Goal: Task Accomplishment & Management: Use online tool/utility

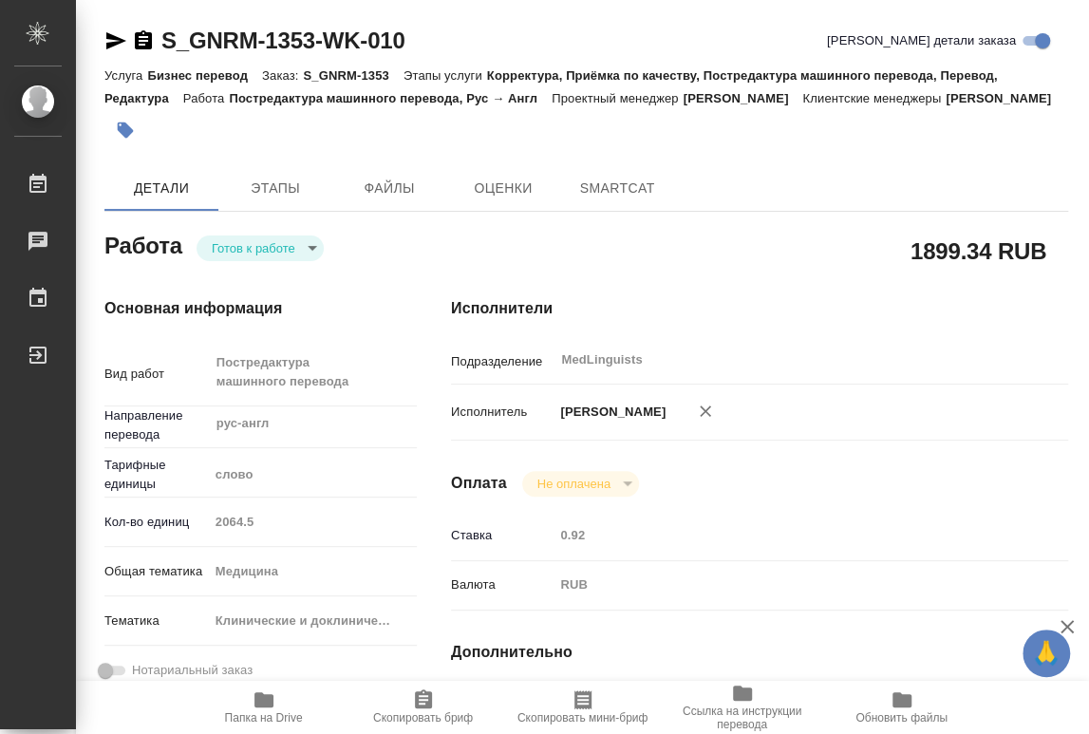
type textarea "x"
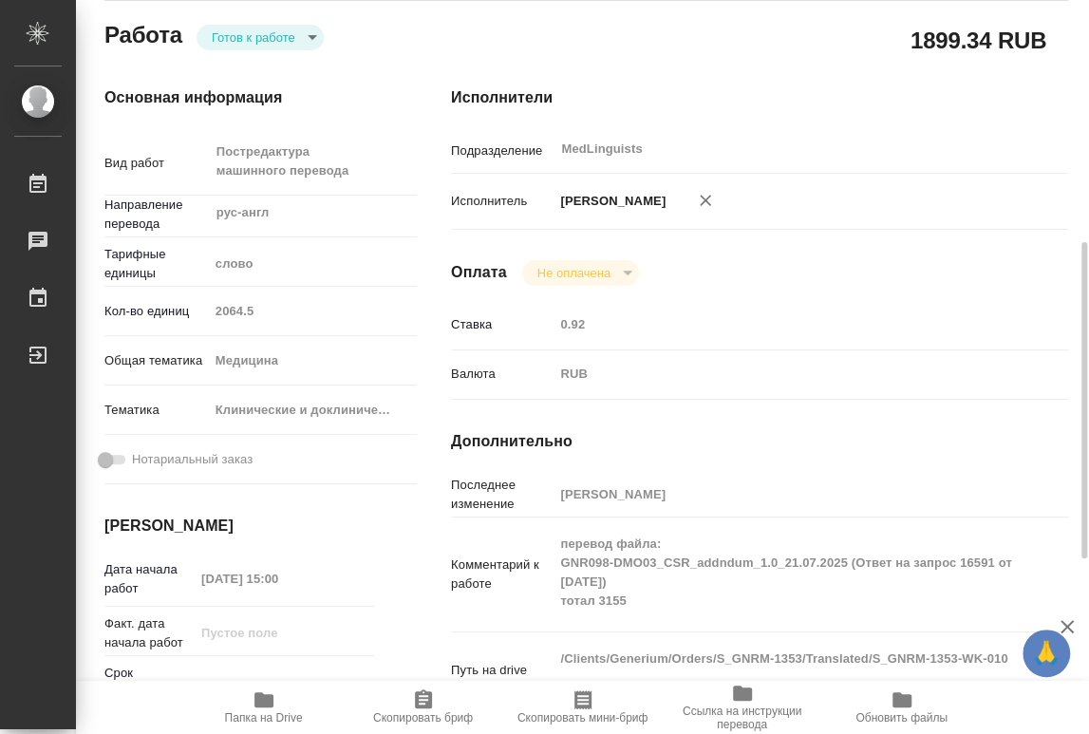
scroll to position [422, 0]
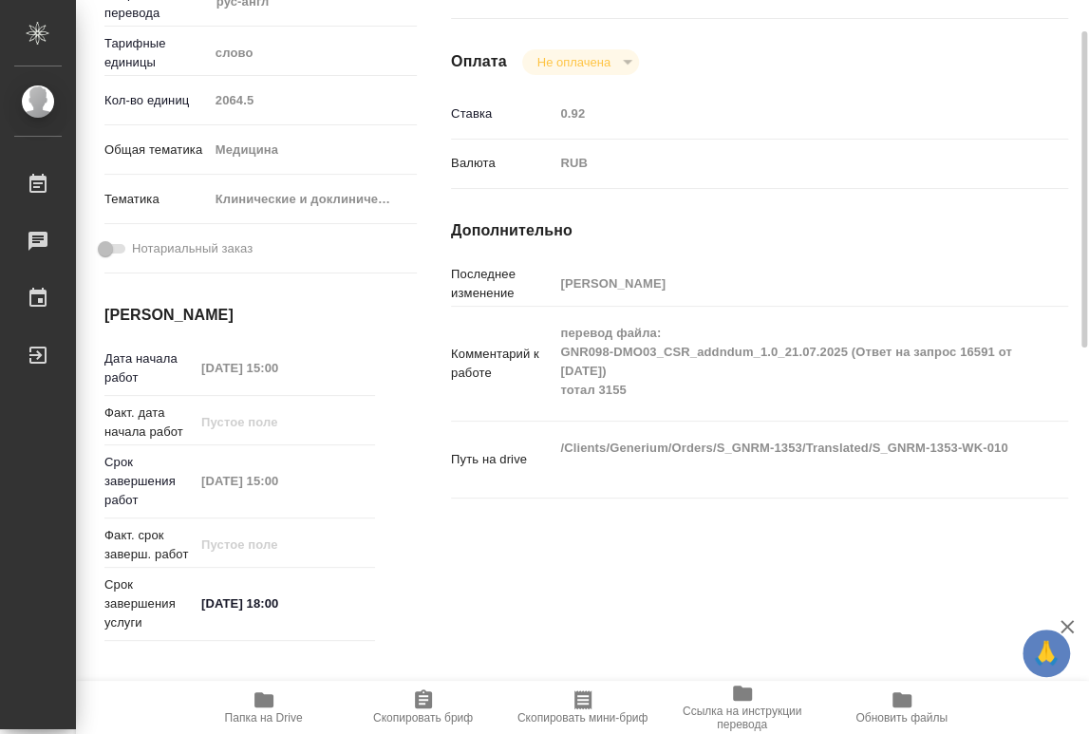
type textarea "x"
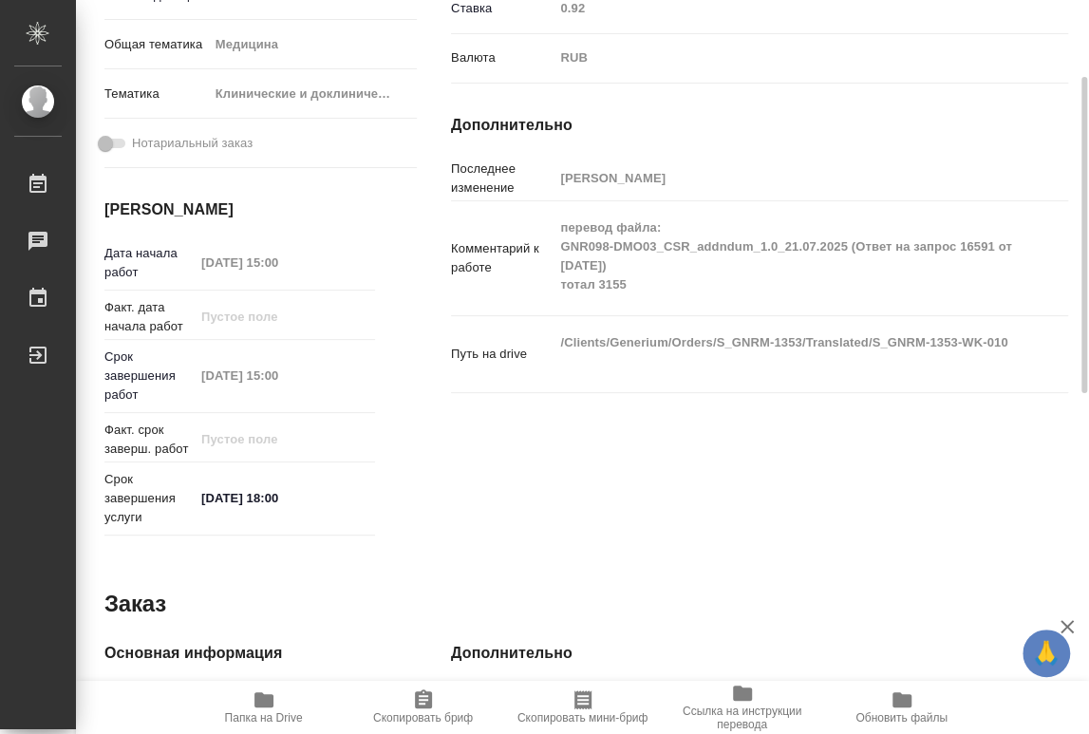
type textarea "x"
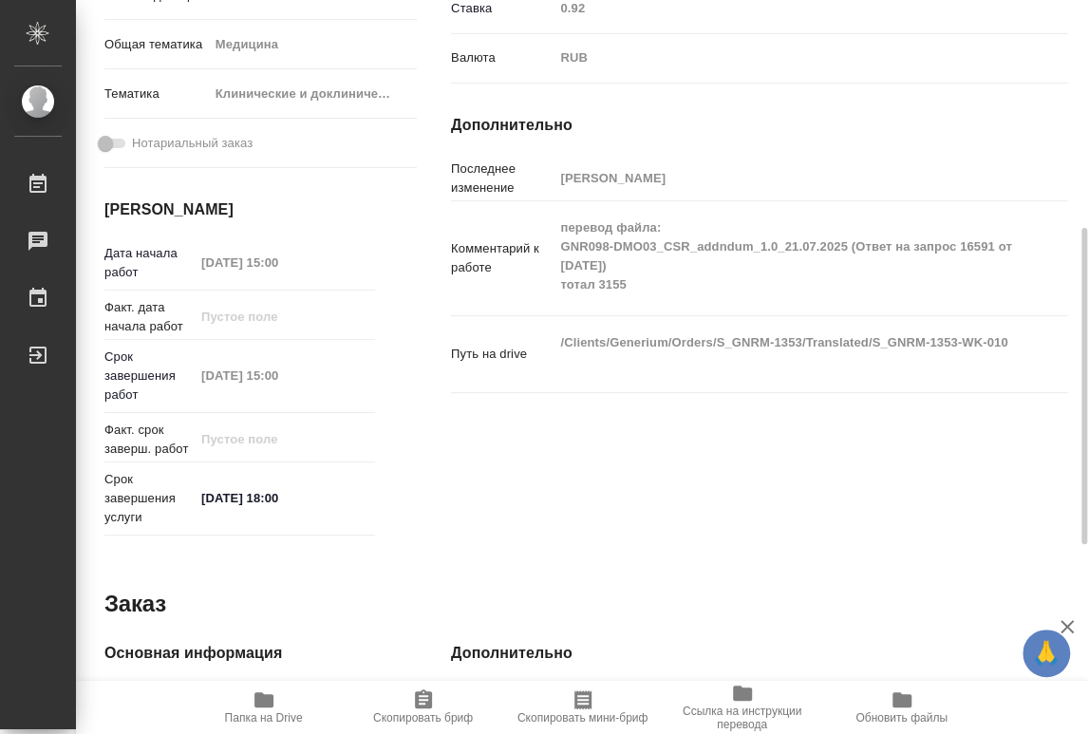
scroll to position [105, 0]
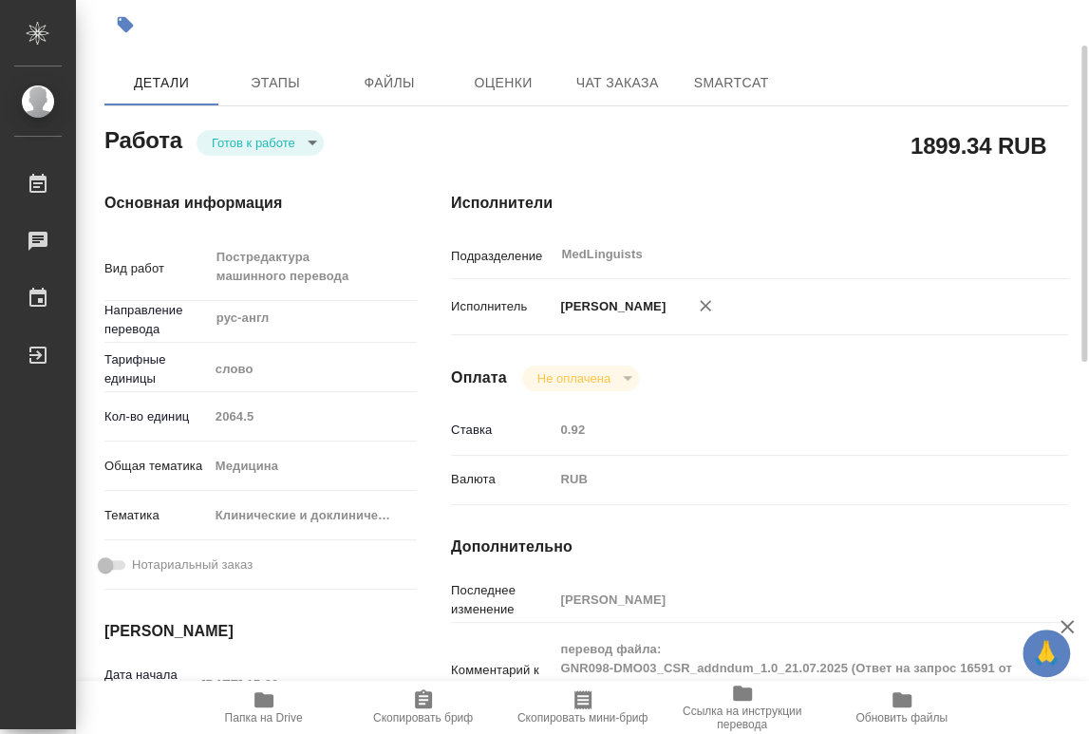
type textarea "x"
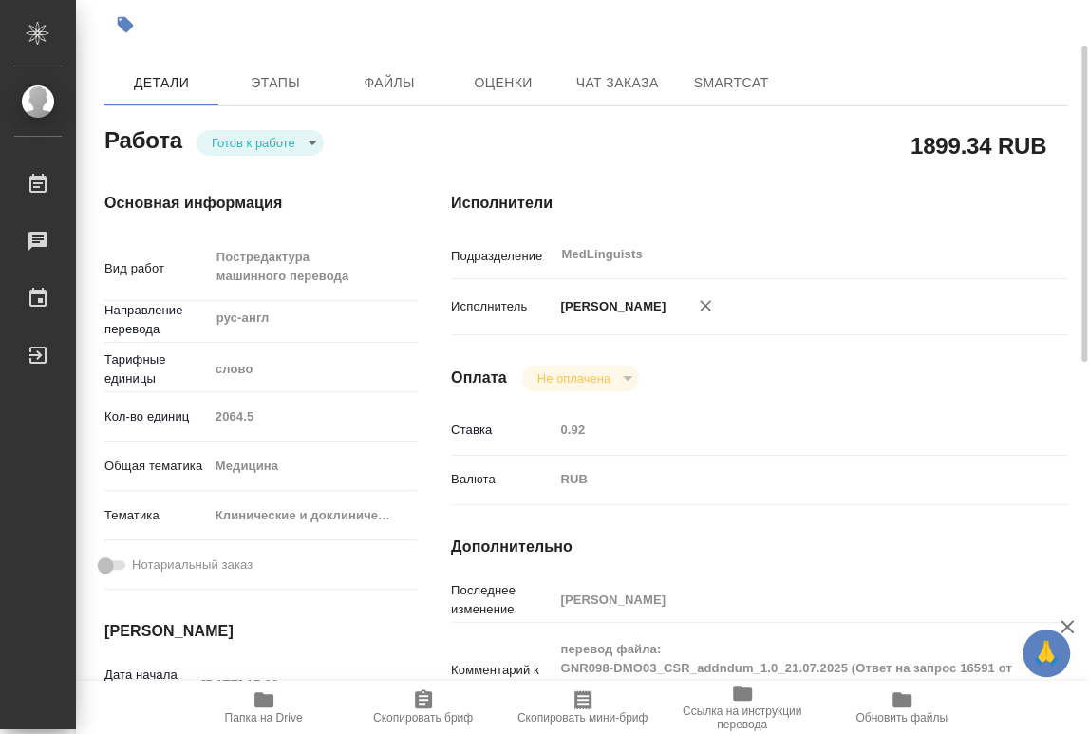
scroll to position [0, 0]
